Goal: Navigation & Orientation: Find specific page/section

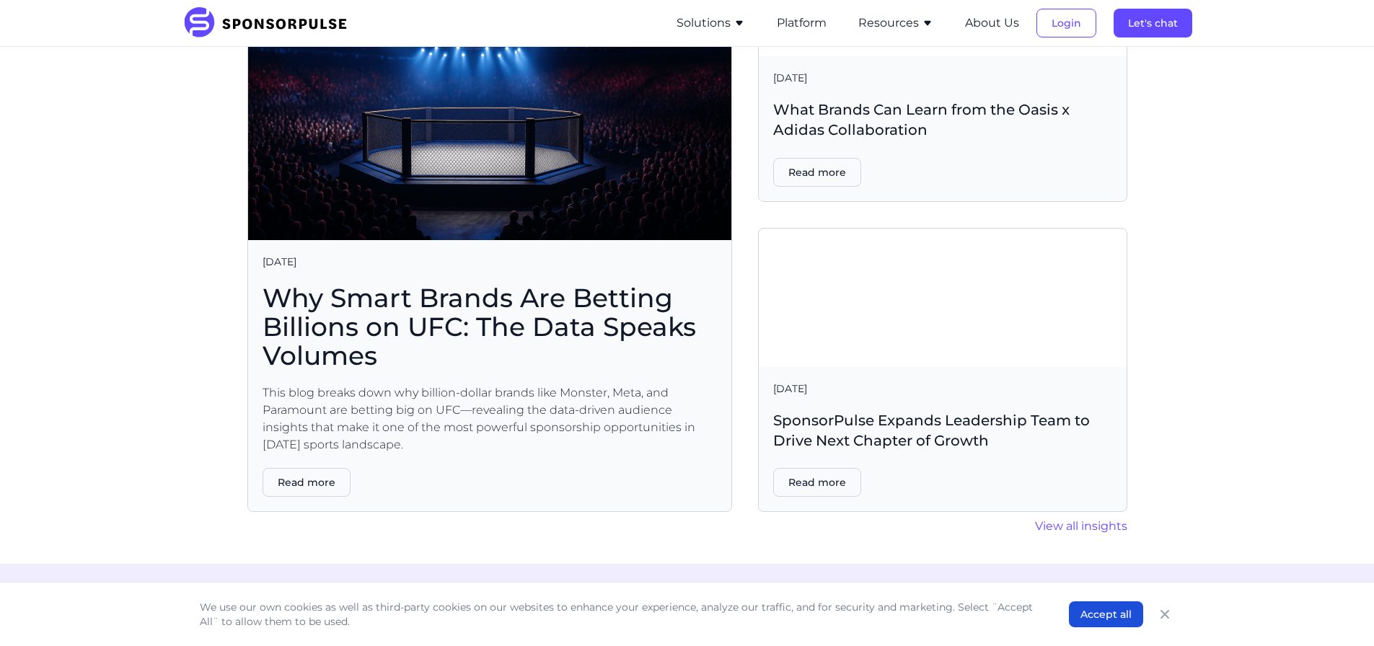
scroll to position [2886, 0]
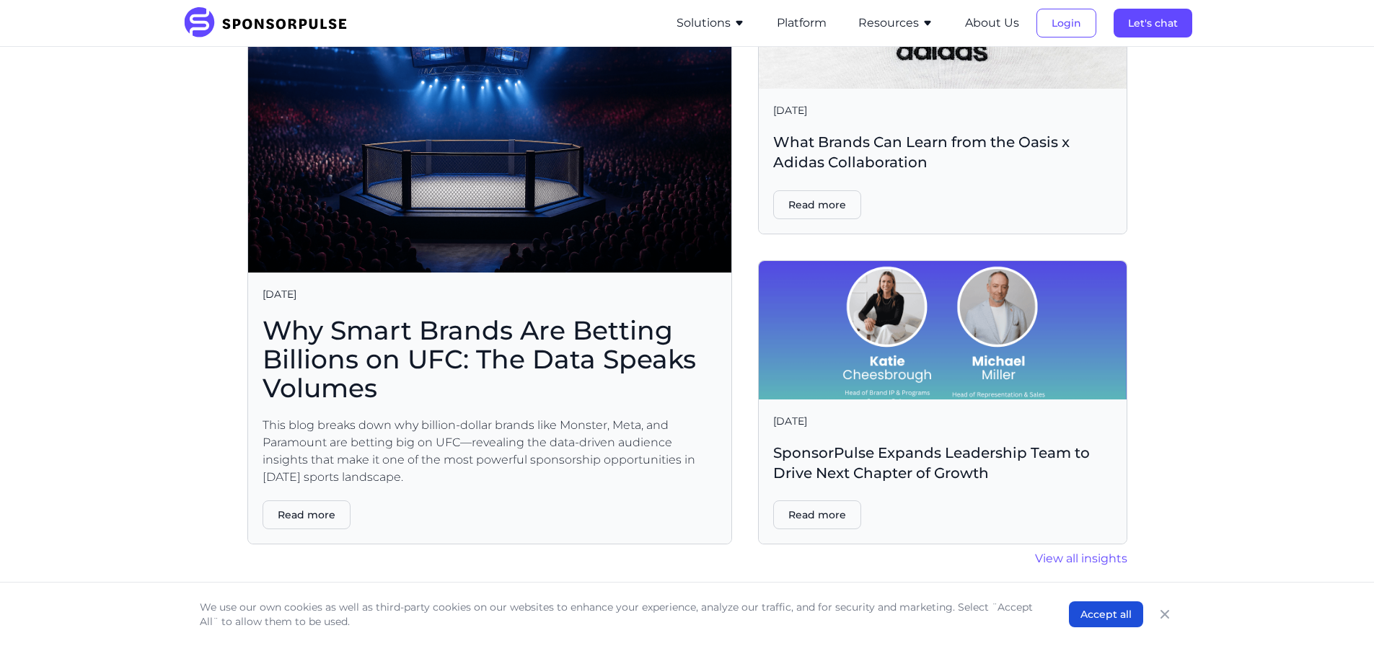
click at [888, 294] on img at bounding box center [943, 330] width 368 height 139
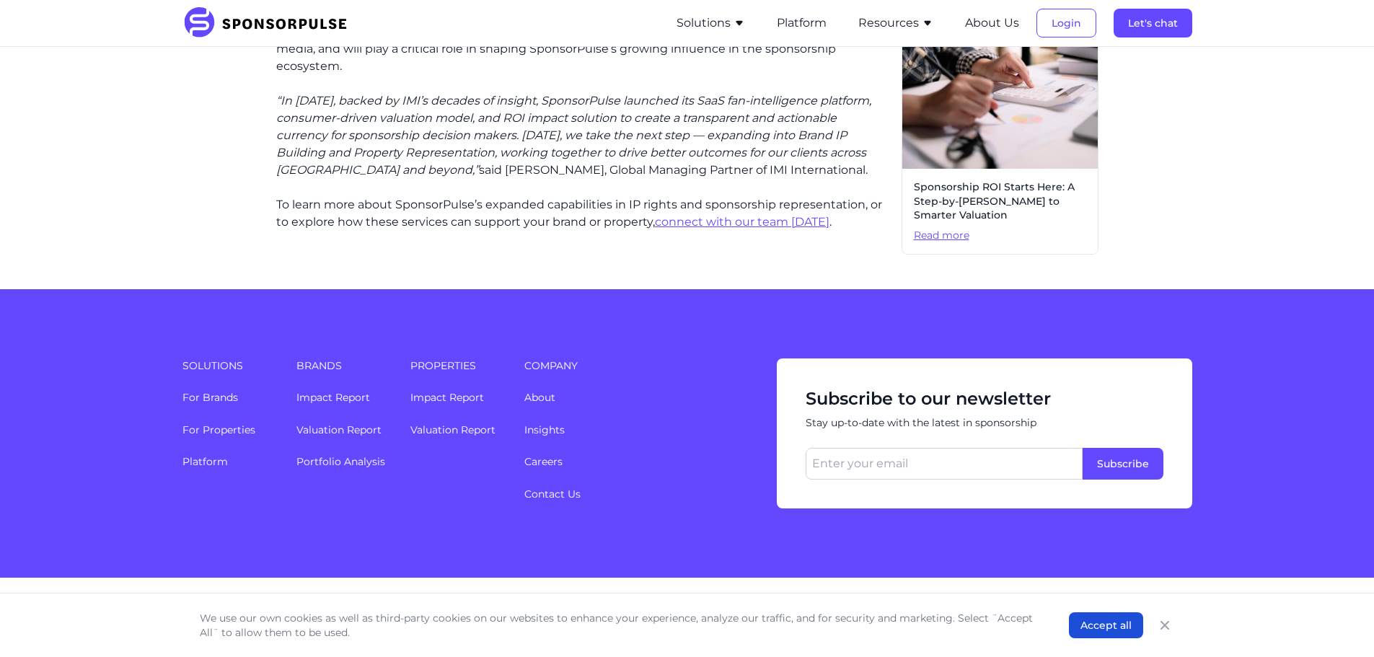
scroll to position [854, 0]
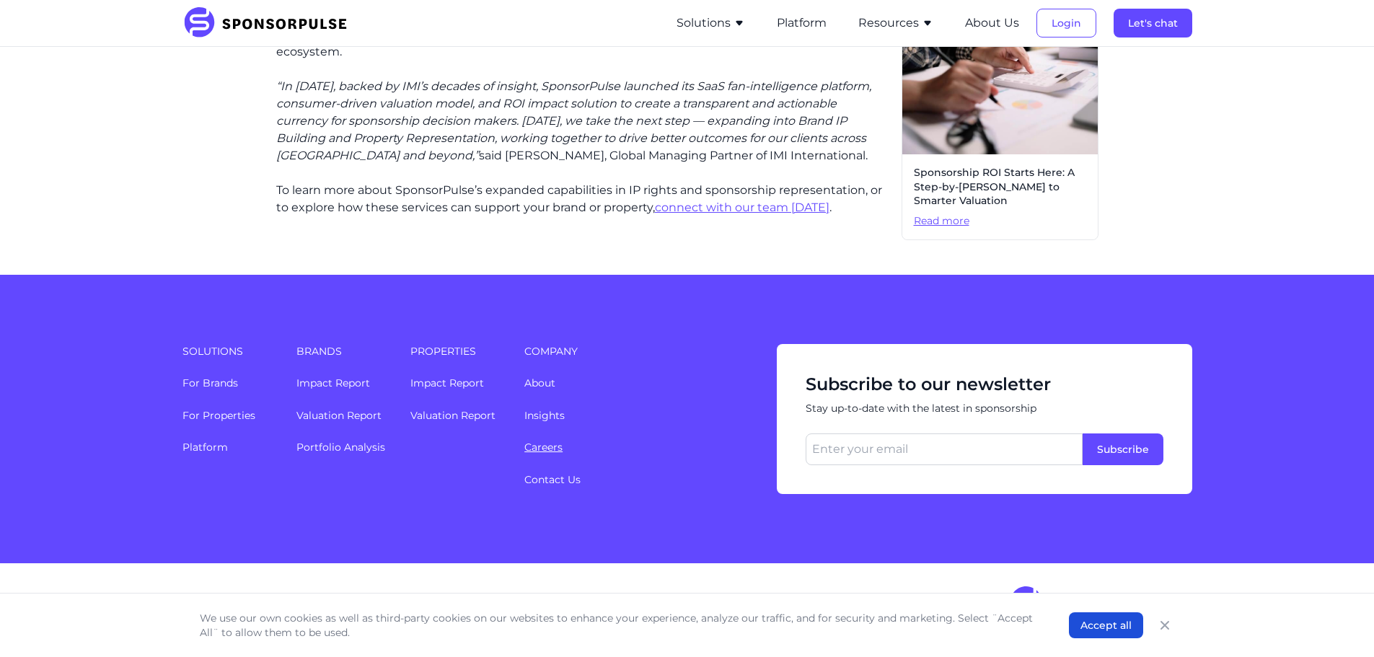
click at [554, 446] on link "Careers" at bounding box center [544, 447] width 38 height 13
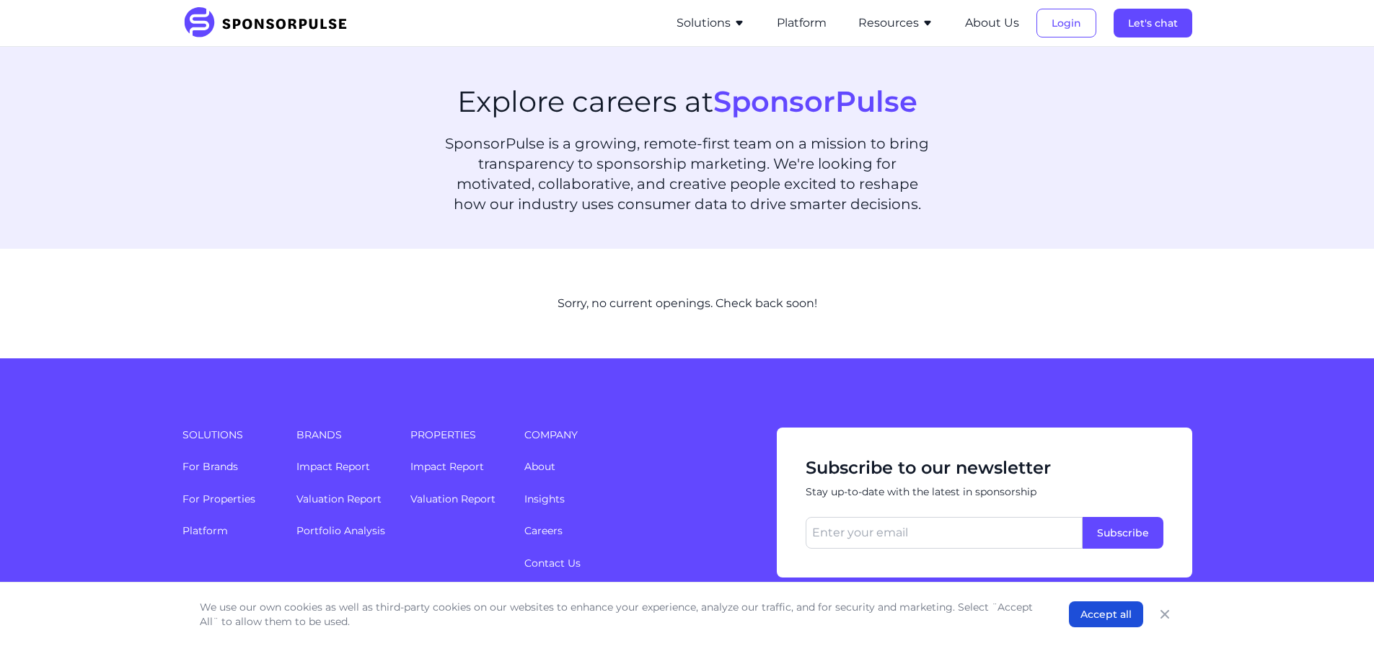
click at [742, 23] on icon "button" at bounding box center [739, 23] width 6 height 5
click at [794, 23] on button "Platform" at bounding box center [802, 22] width 50 height 17
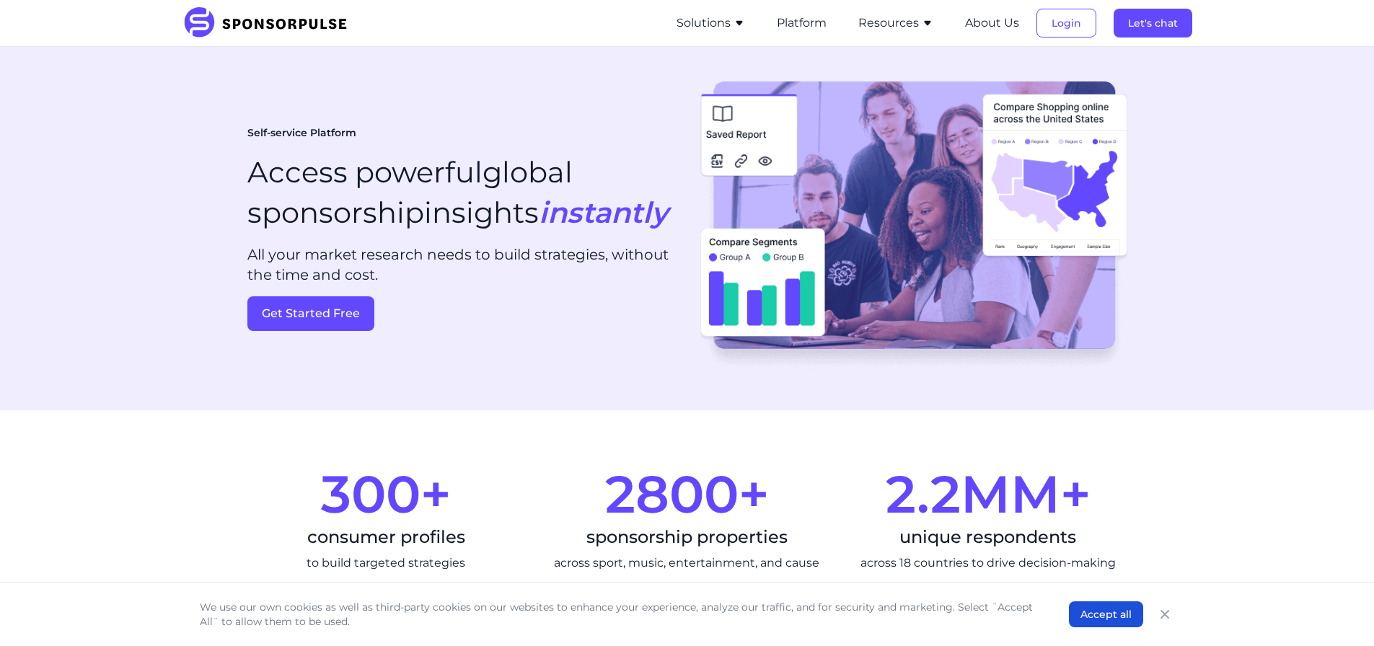
click at [890, 23] on button "Resources" at bounding box center [896, 22] width 75 height 17
click at [1001, 22] on button "About Us" at bounding box center [992, 22] width 54 height 17
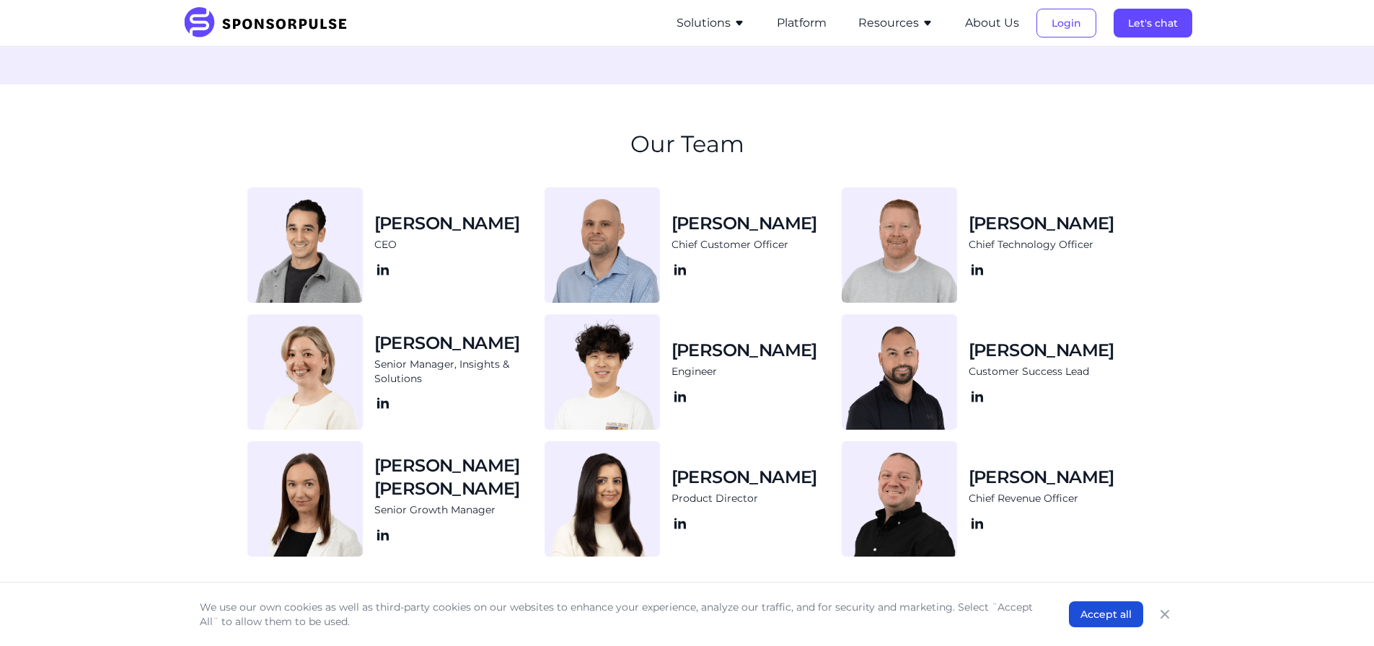
scroll to position [1371, 0]
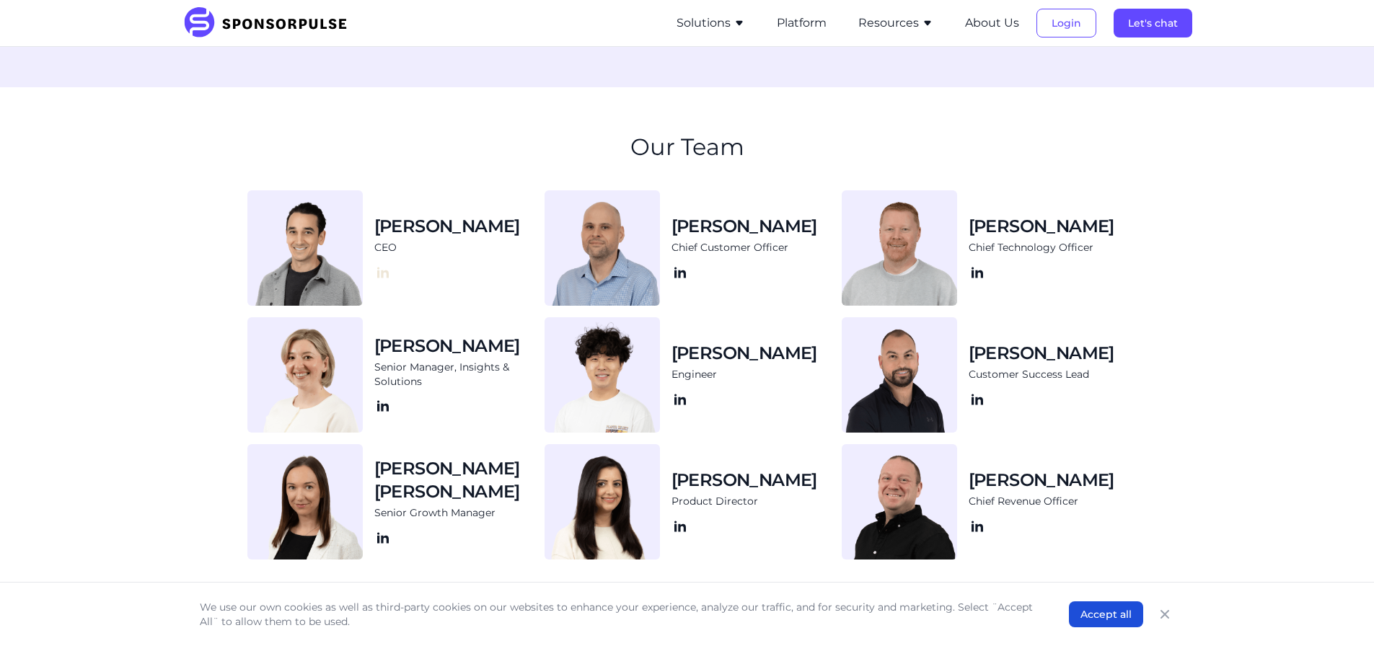
click at [390, 276] on icon at bounding box center [382, 272] width 17 height 17
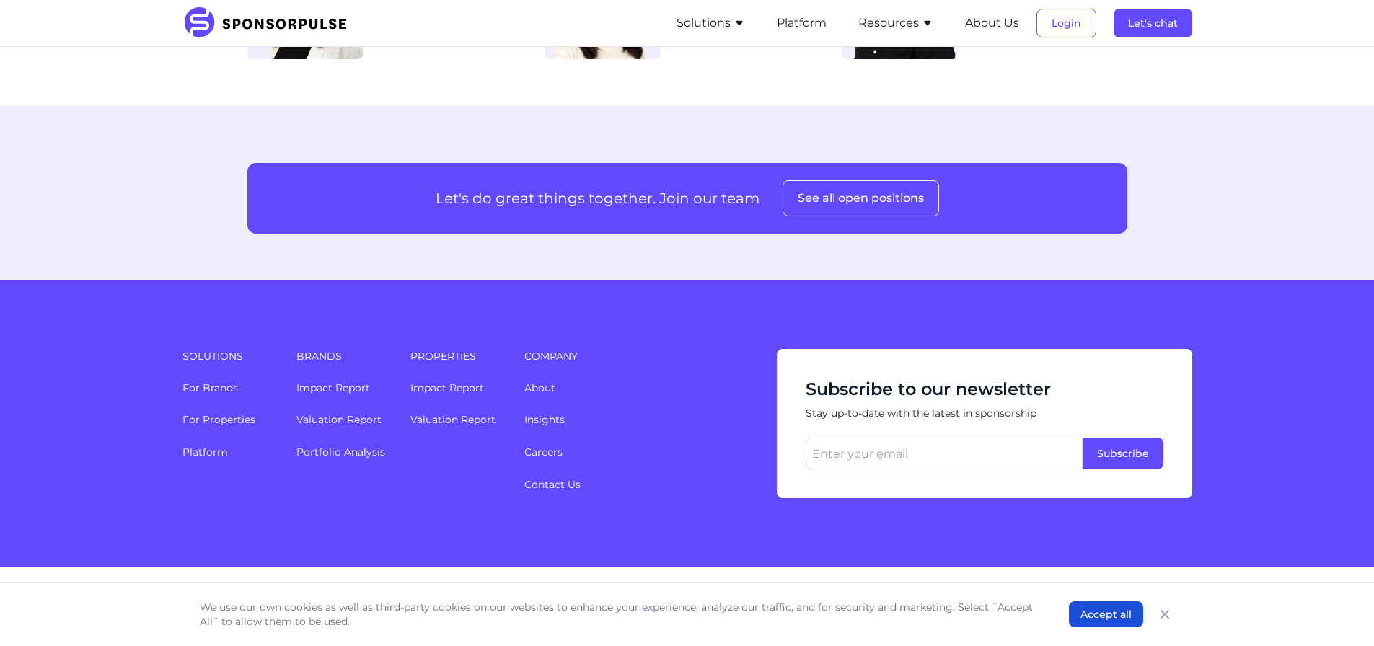
scroll to position [1876, 0]
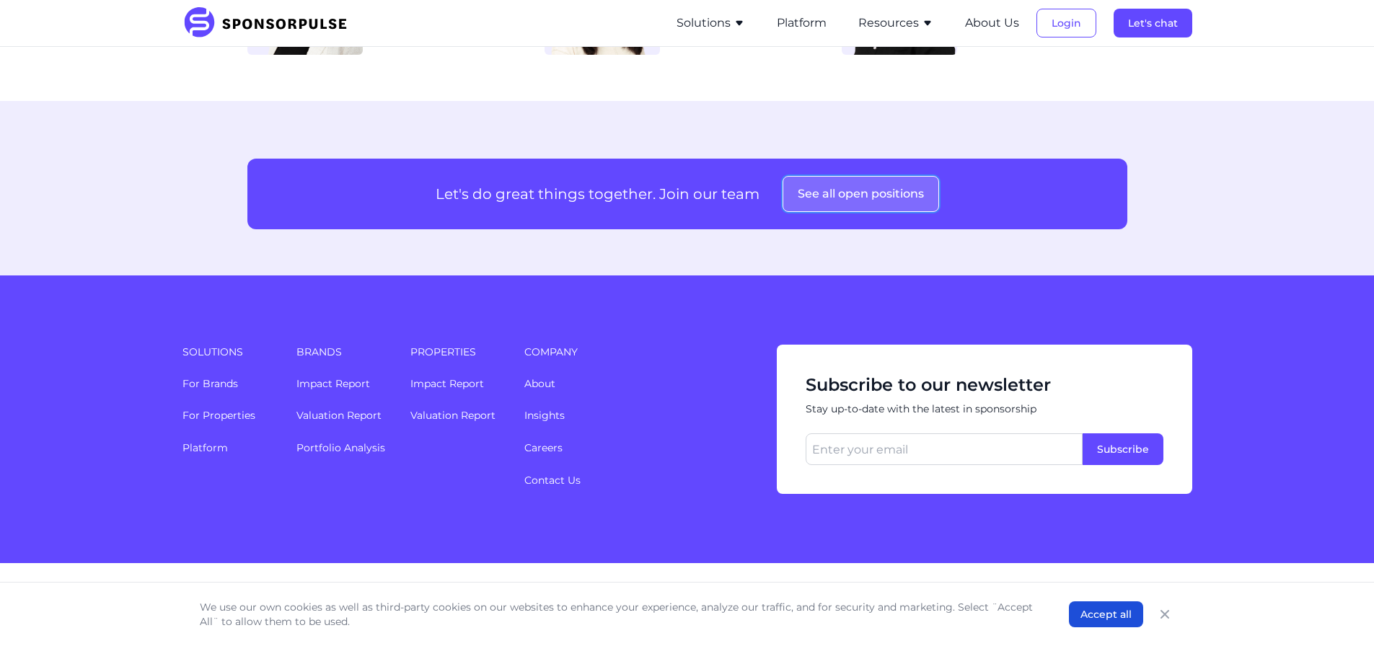
click at [810, 197] on button "See all open positions" at bounding box center [861, 194] width 157 height 36
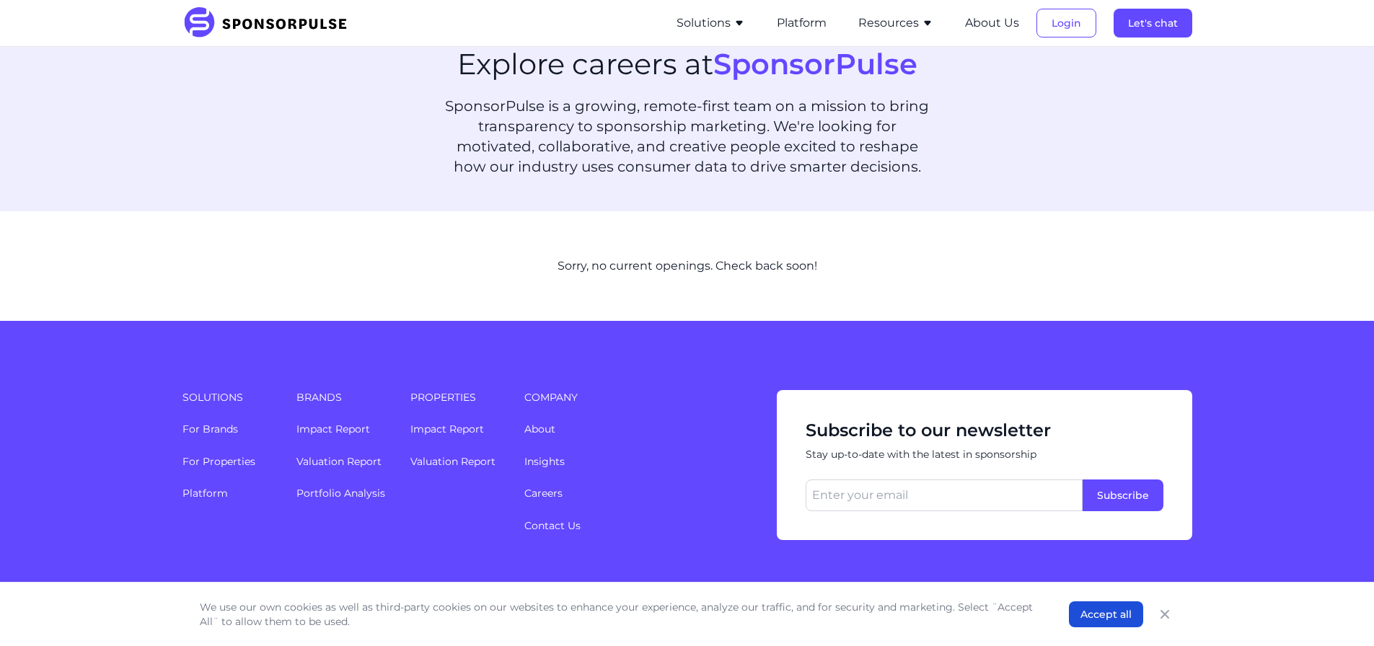
scroll to position [95, 0]
